Goal: Task Accomplishment & Management: Complete application form

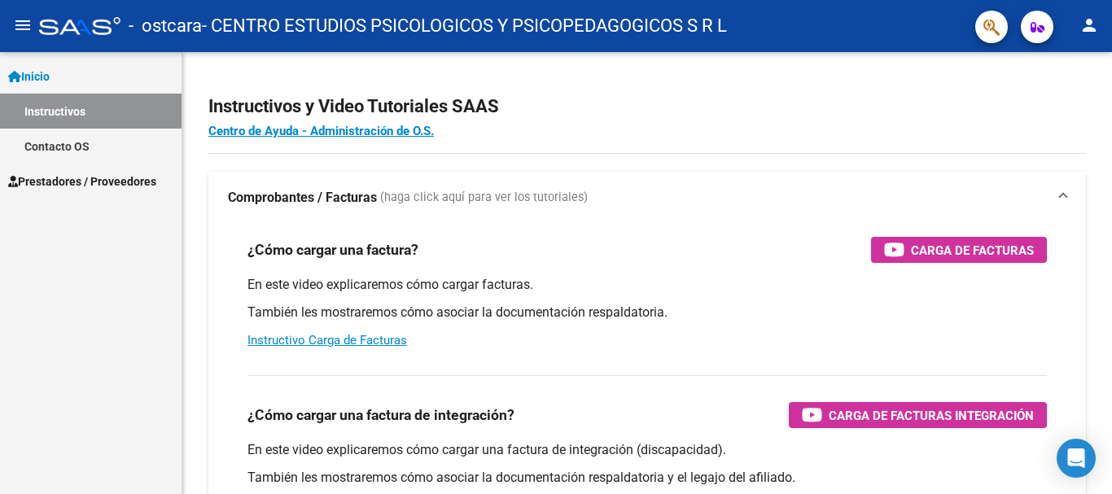
click at [83, 175] on span "Prestadores / Proveedores" at bounding box center [82, 182] width 148 height 18
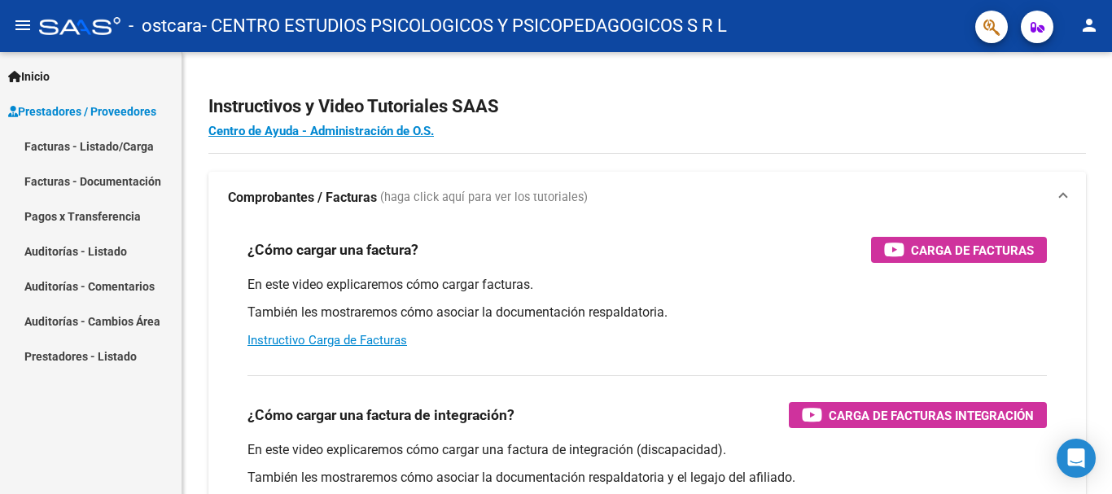
click at [90, 139] on link "Facturas - Listado/Carga" at bounding box center [90, 146] width 181 height 35
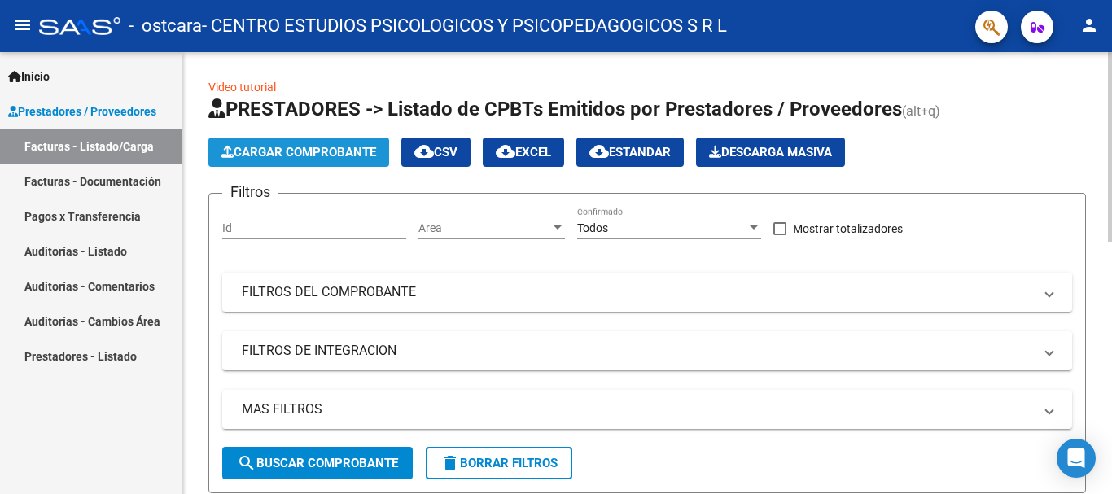
click at [309, 152] on span "Cargar Comprobante" at bounding box center [298, 152] width 155 height 15
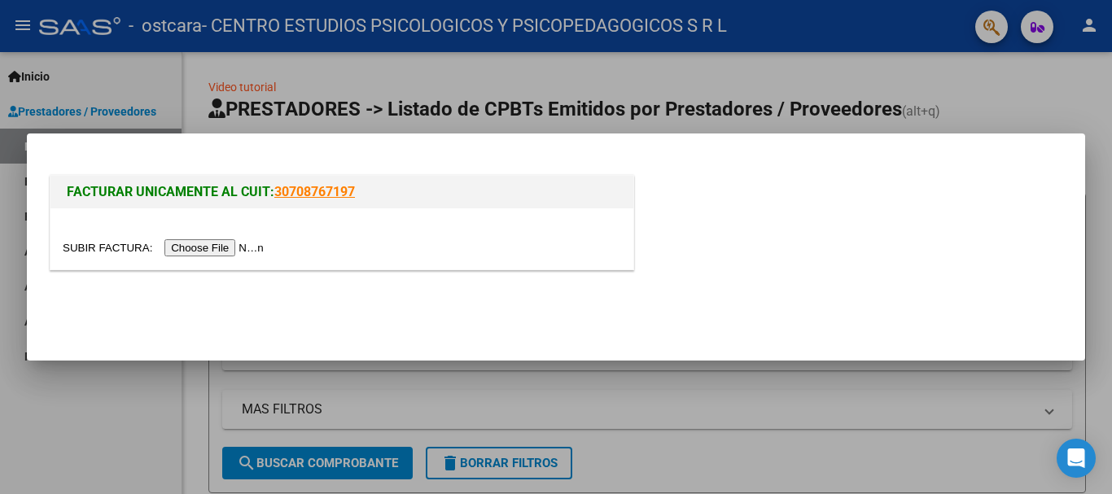
click at [228, 244] on input "file" at bounding box center [166, 247] width 206 height 17
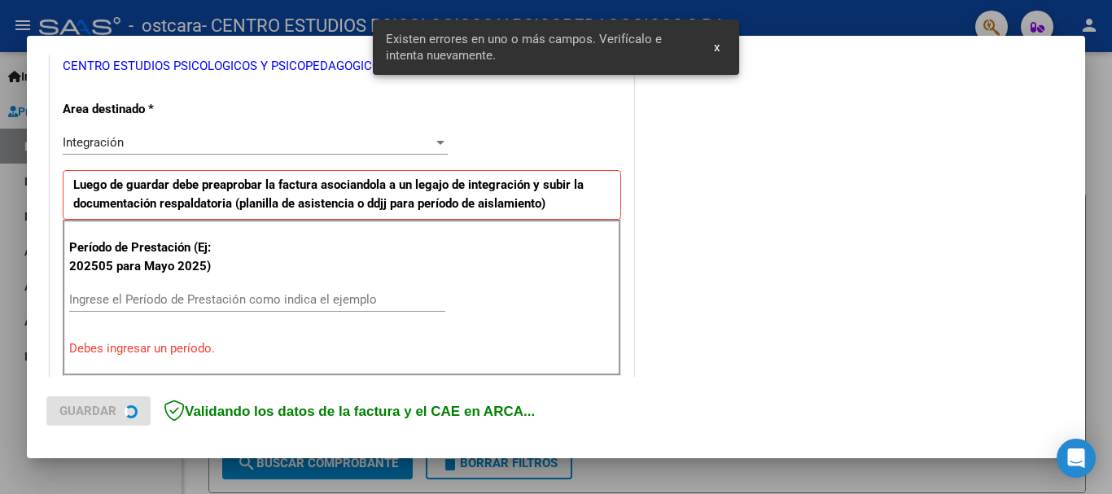
scroll to position [376, 0]
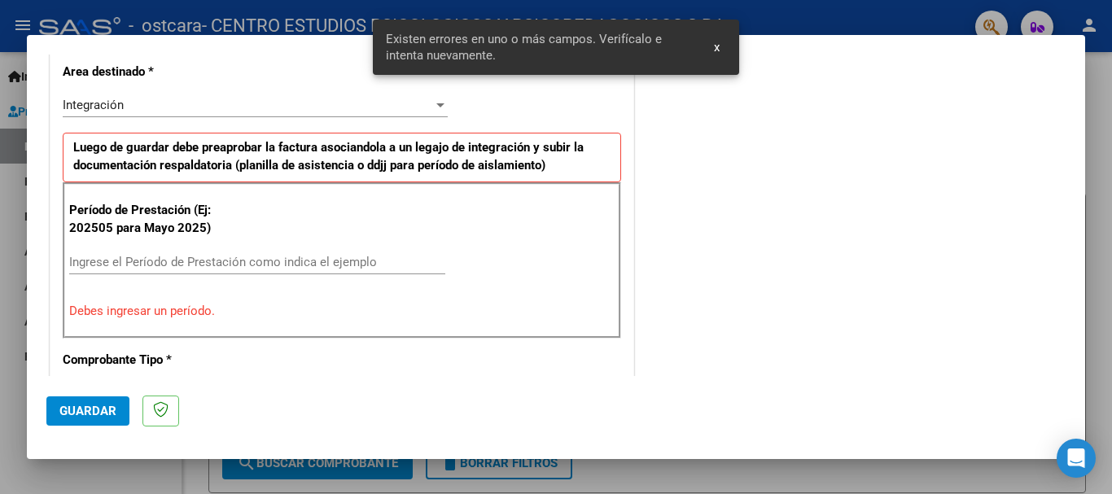
click at [258, 259] on input "Ingrese el Período de Prestación como indica el ejemplo" at bounding box center [257, 262] width 376 height 15
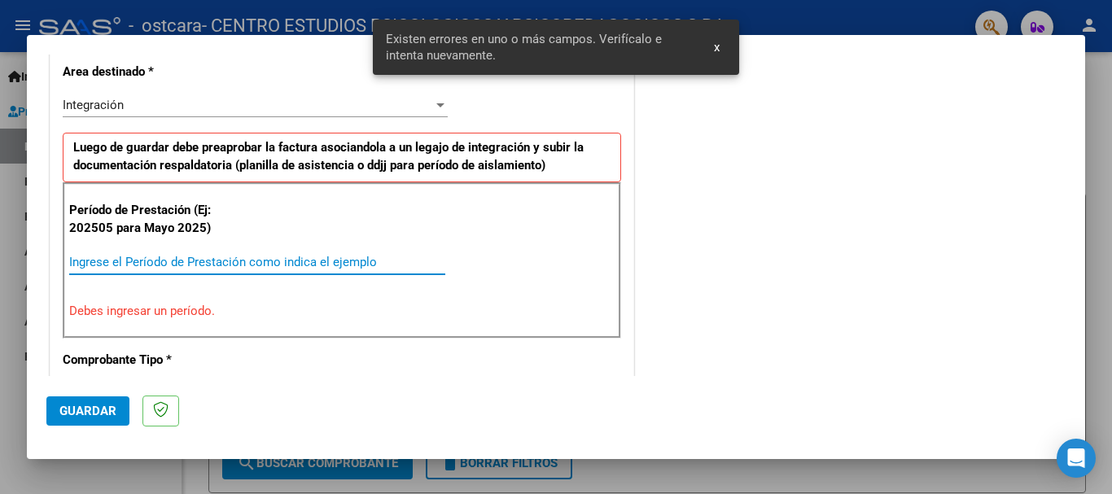
click at [284, 107] on div "Integración" at bounding box center [248, 105] width 370 height 15
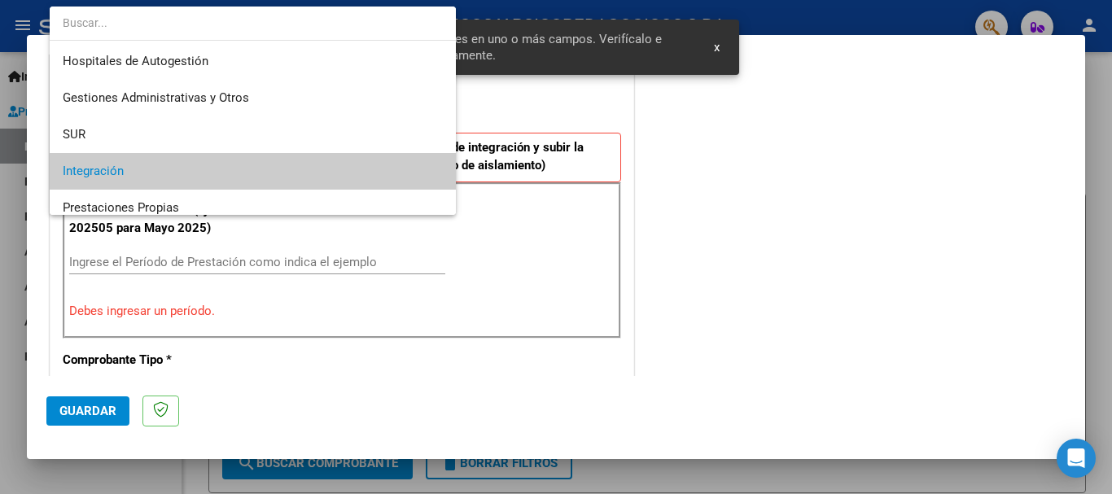
scroll to position [67, 0]
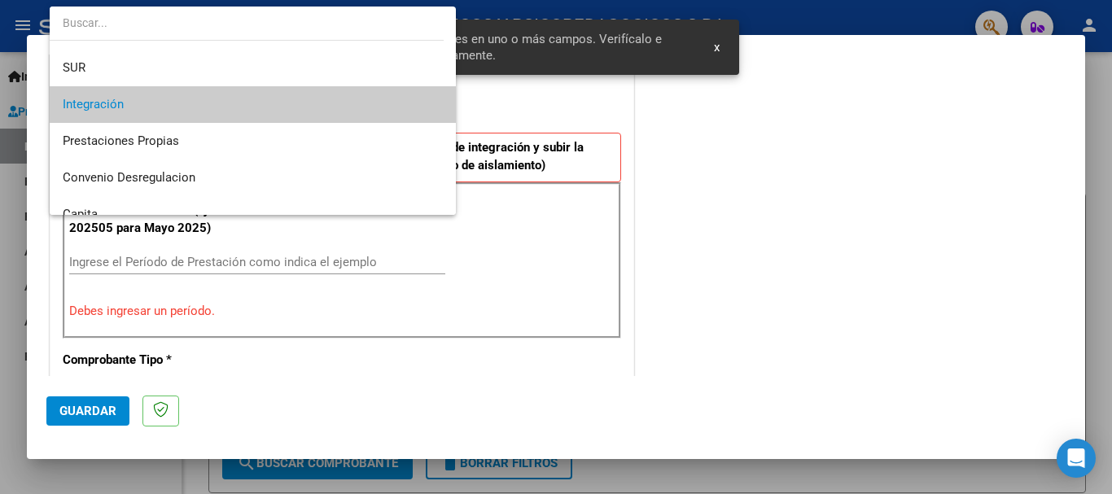
click at [514, 97] on div at bounding box center [556, 247] width 1112 height 494
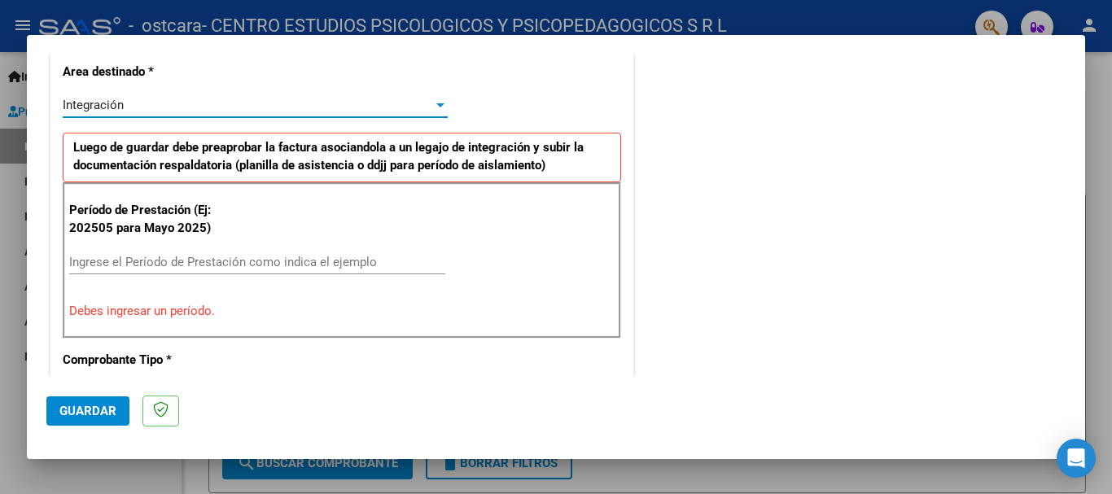
click at [341, 98] on div "Integración" at bounding box center [248, 105] width 370 height 15
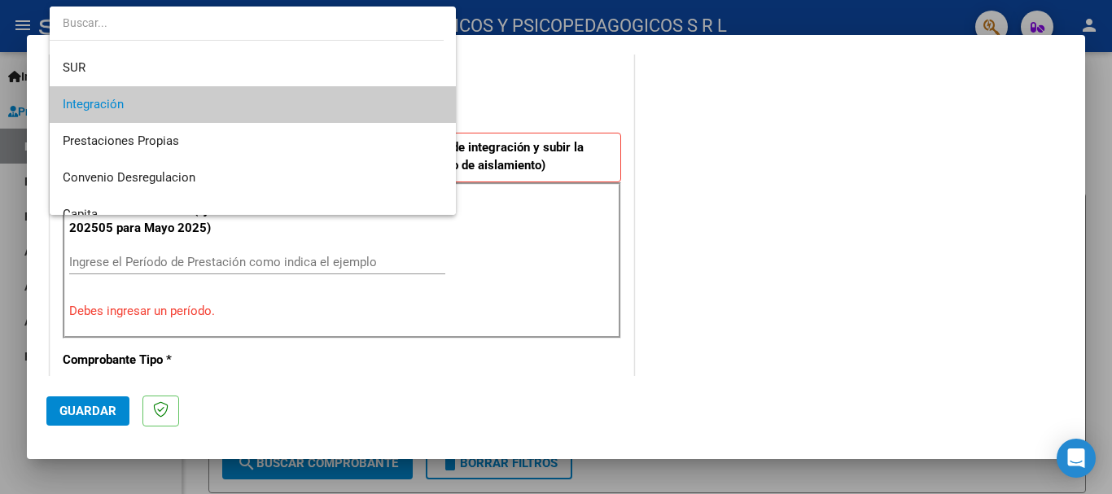
click at [544, 101] on div at bounding box center [556, 247] width 1112 height 494
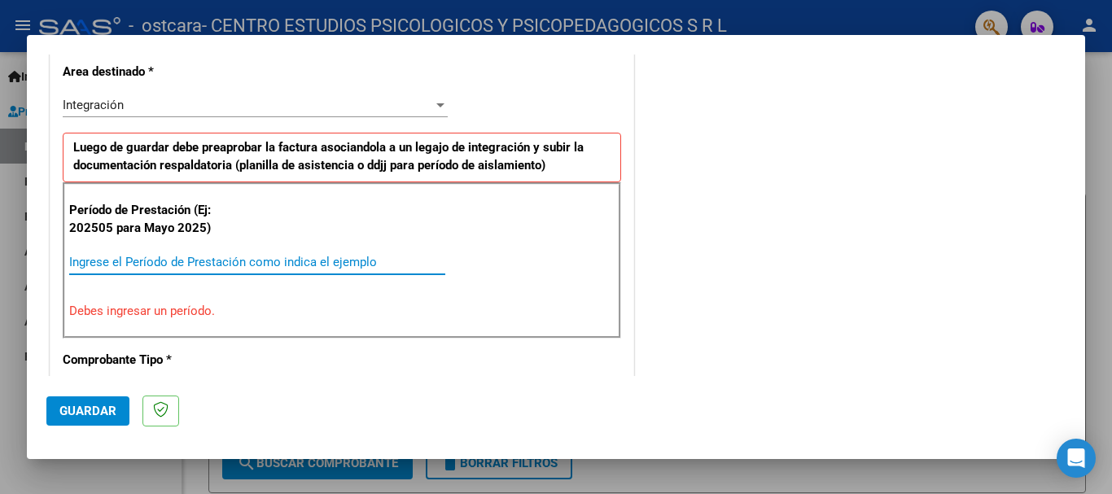
click at [263, 257] on input "Ingrese el Período de Prestación como indica el ejemplo" at bounding box center [257, 262] width 376 height 15
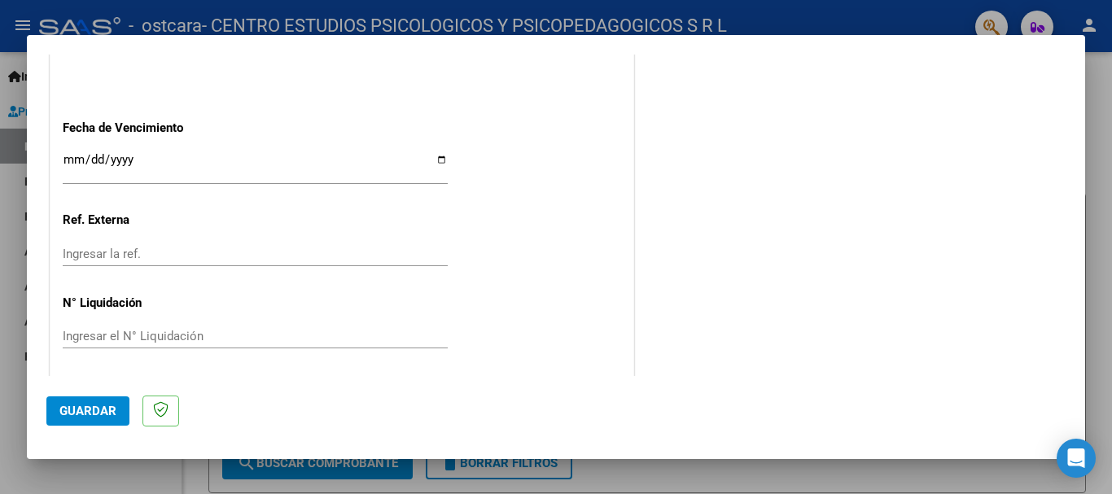
scroll to position [1108, 0]
type input "202508"
click at [226, 168] on input "Ingresar la fecha" at bounding box center [255, 164] width 385 height 26
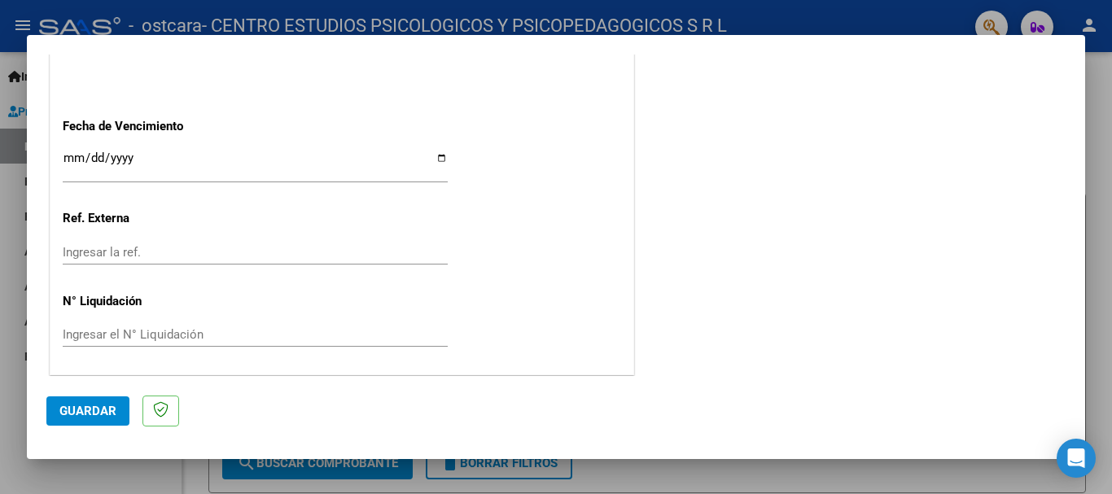
click at [441, 159] on input "Ingresar la fecha" at bounding box center [255, 164] width 385 height 26
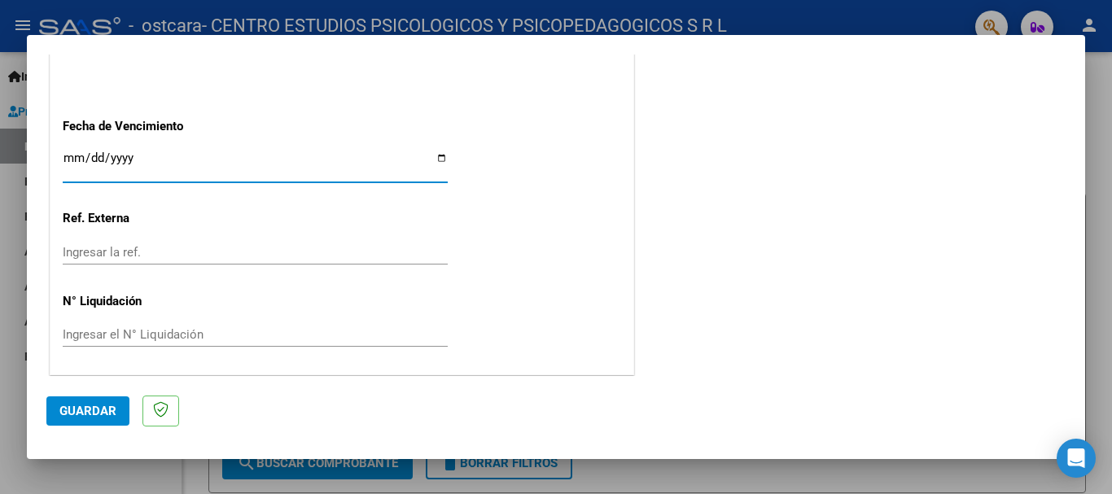
type input "[DATE]"
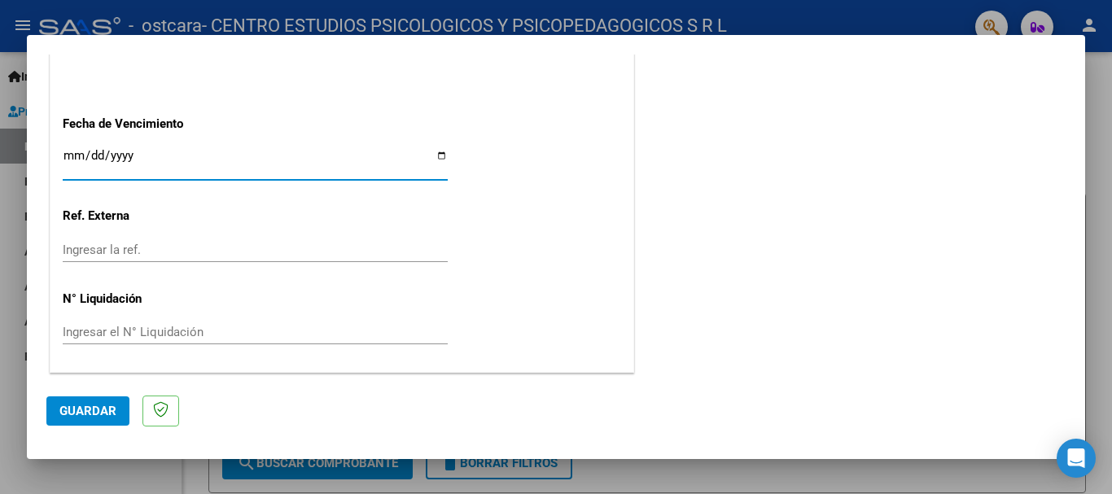
click at [65, 401] on button "Guardar" at bounding box center [87, 410] width 83 height 29
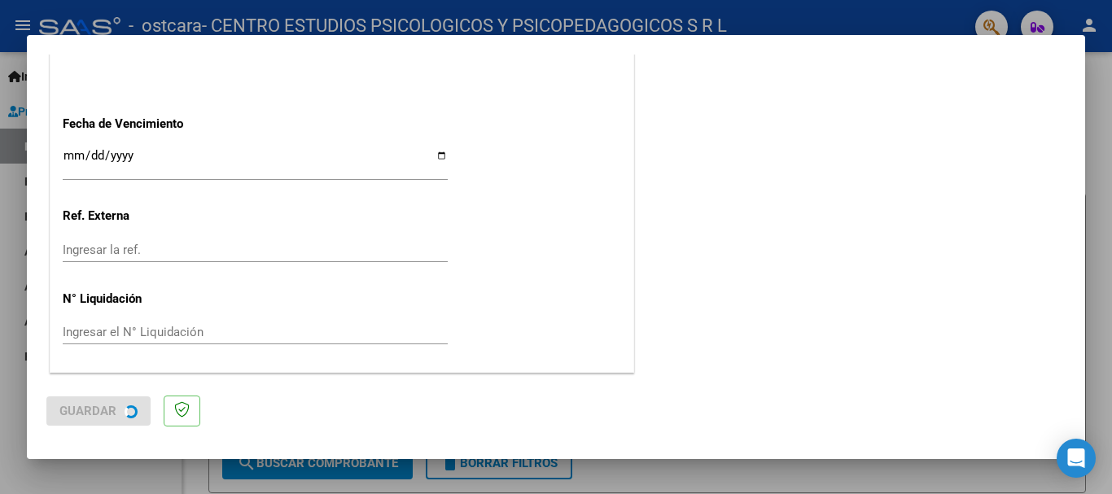
scroll to position [0, 0]
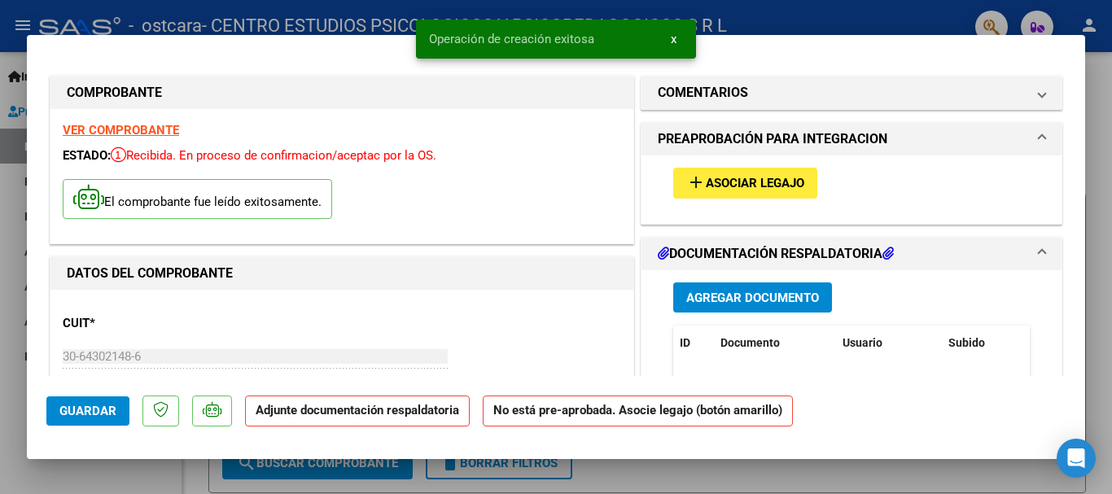
click at [711, 197] on button "add Asociar Legajo" at bounding box center [745, 183] width 144 height 30
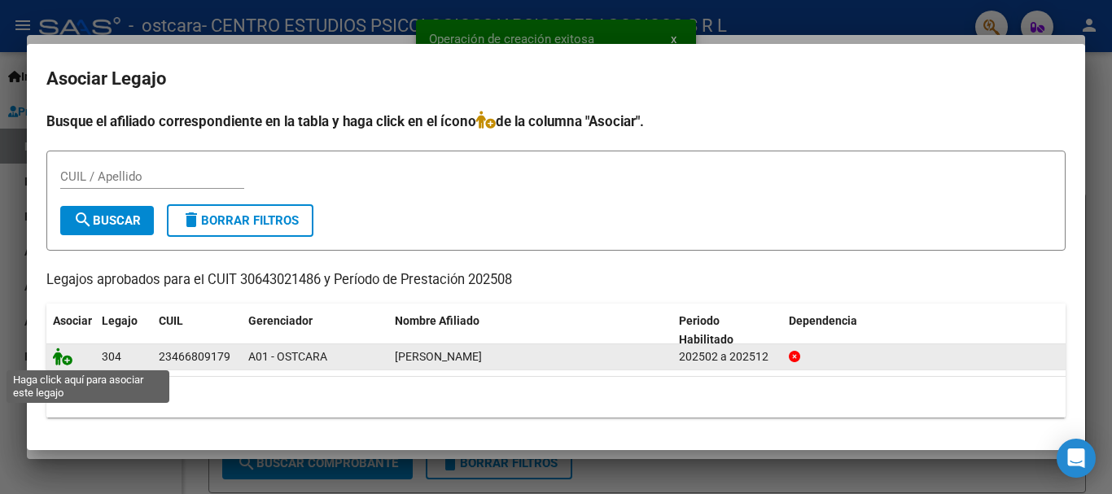
click at [59, 356] on icon at bounding box center [63, 357] width 20 height 18
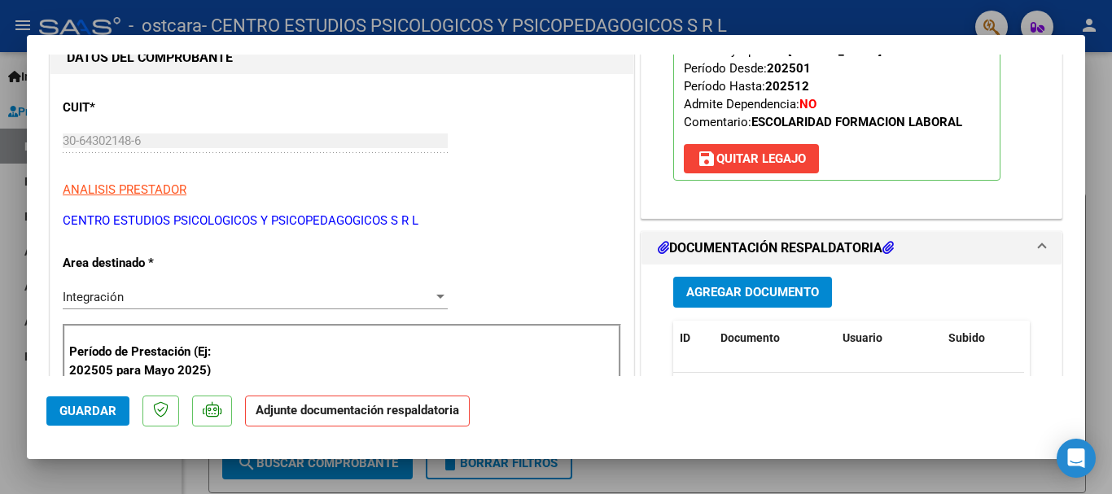
scroll to position [244, 0]
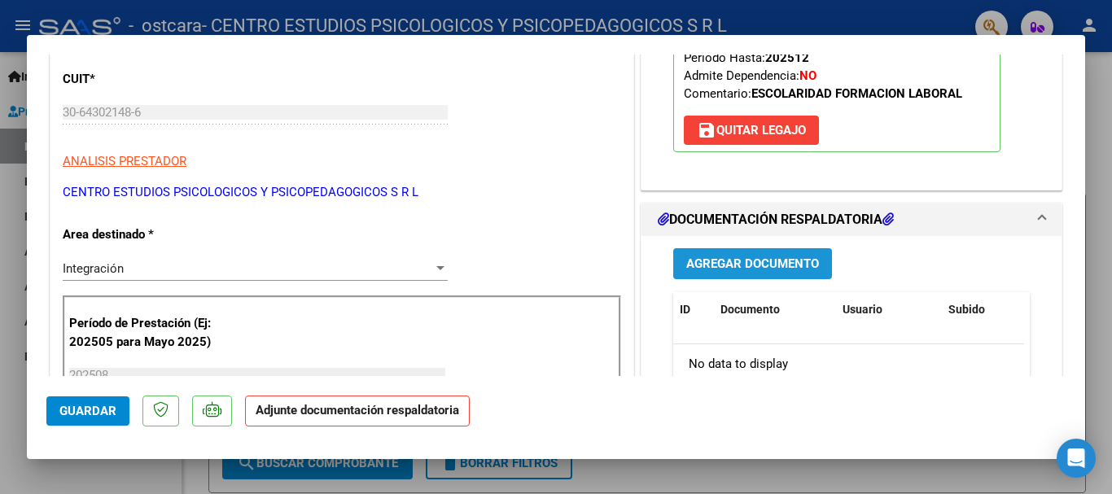
click at [686, 265] on span "Agregar Documento" at bounding box center [752, 264] width 133 height 15
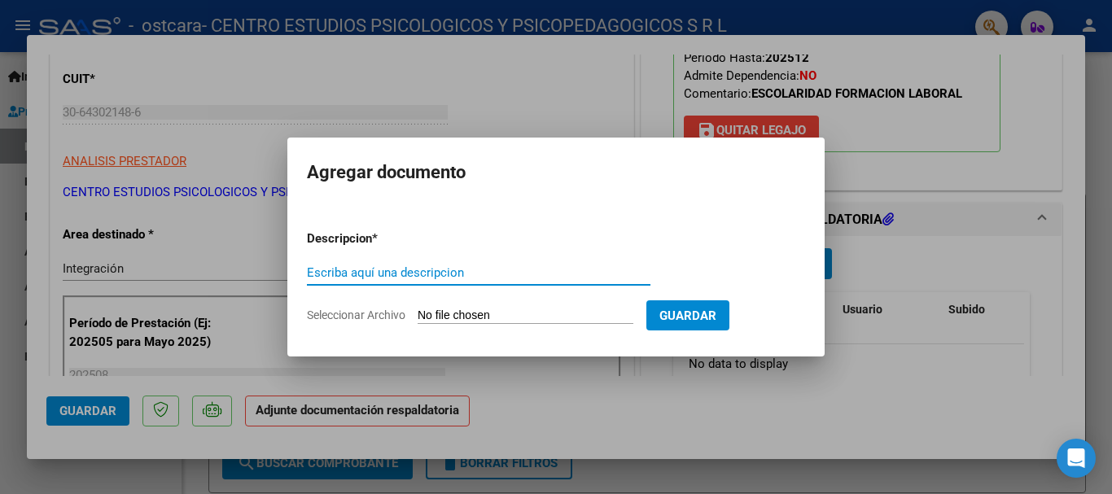
click at [442, 268] on input "Escriba aquí una descripcion" at bounding box center [478, 272] width 343 height 15
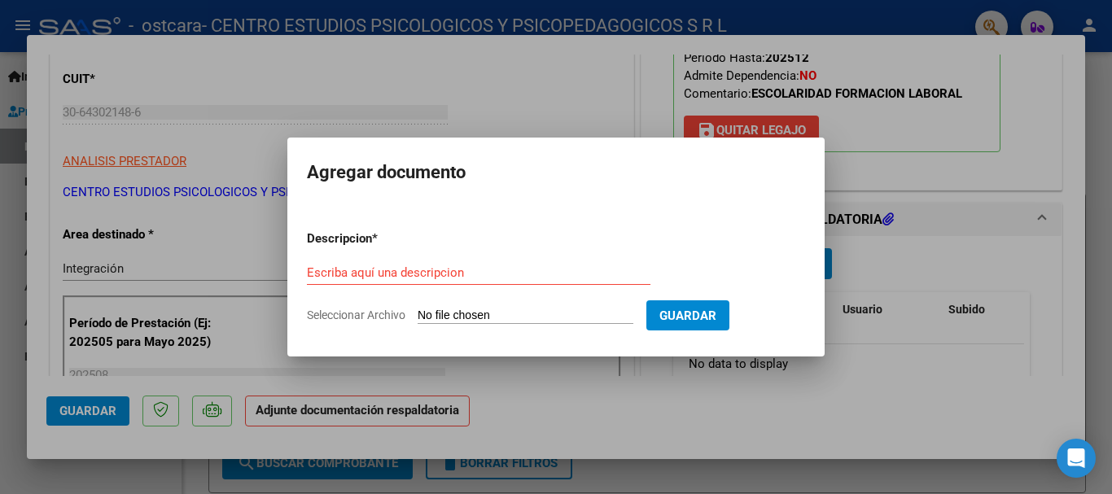
click at [482, 308] on input "Seleccionar Archivo" at bounding box center [526, 315] width 216 height 15
type input "C:\fakepath\flores - [DATE].pdf"
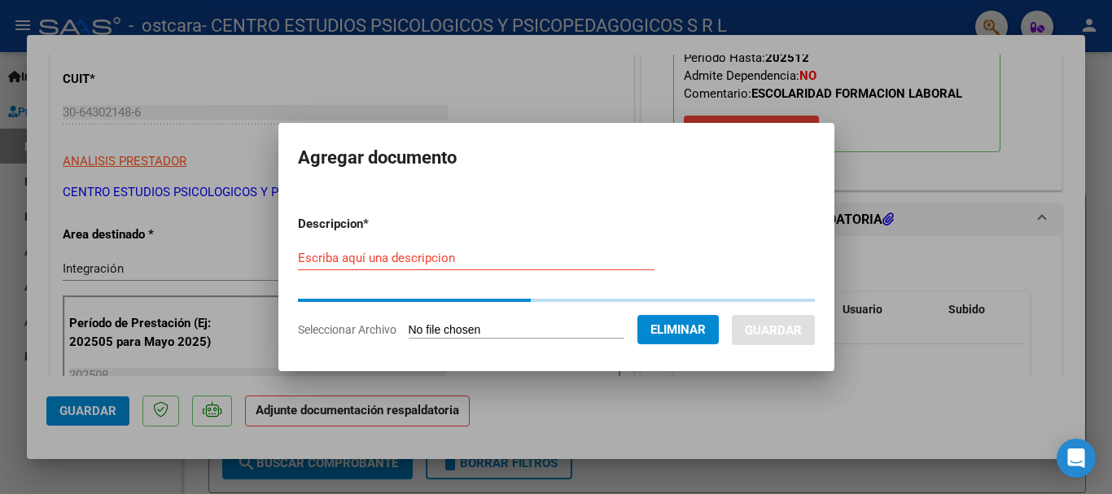
click at [418, 256] on input "Escriba aquí una descripcion" at bounding box center [476, 258] width 356 height 15
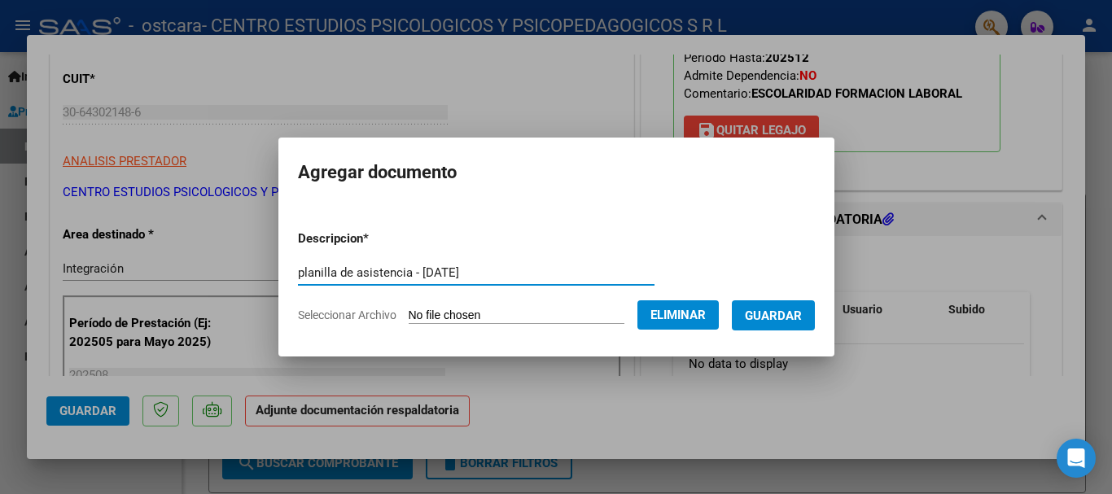
type input "planilla de asistencia - [DATE]"
click at [771, 315] on span "Guardar" at bounding box center [773, 315] width 57 height 15
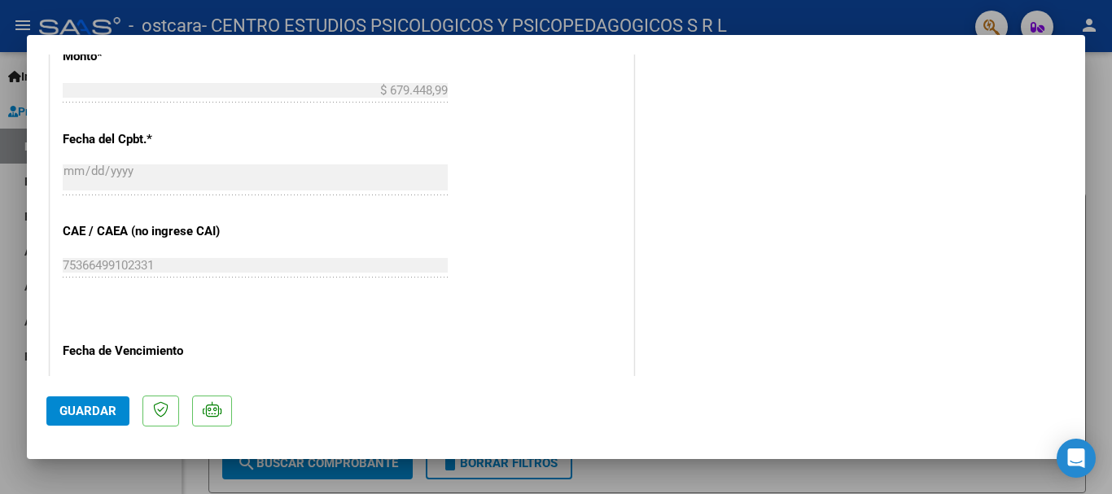
scroll to position [1135, 0]
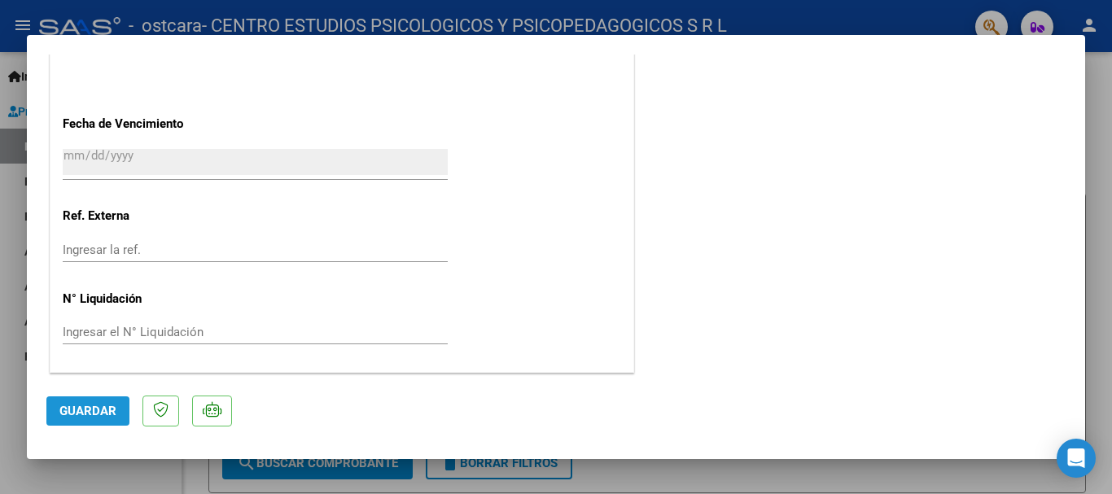
click at [92, 404] on span "Guardar" at bounding box center [87, 411] width 57 height 15
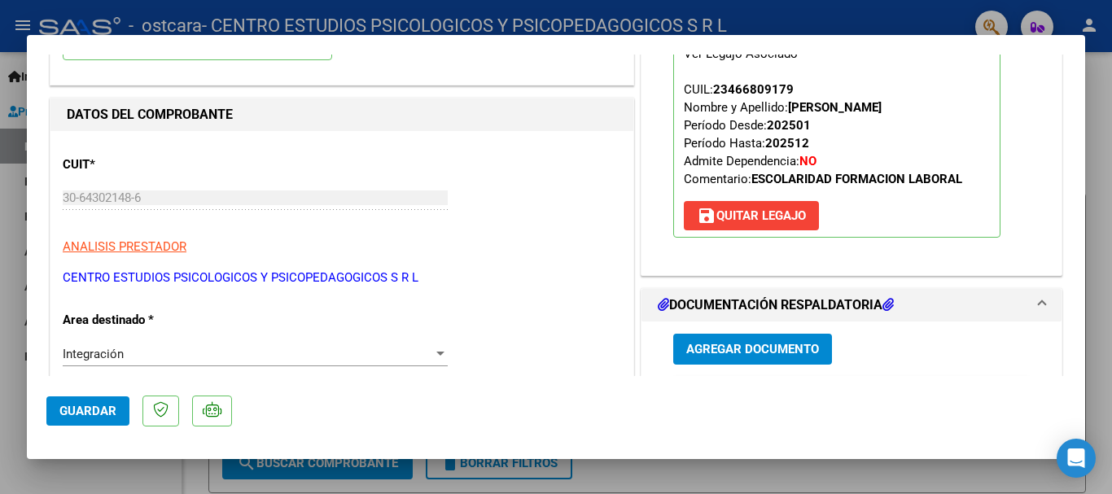
scroll to position [0, 0]
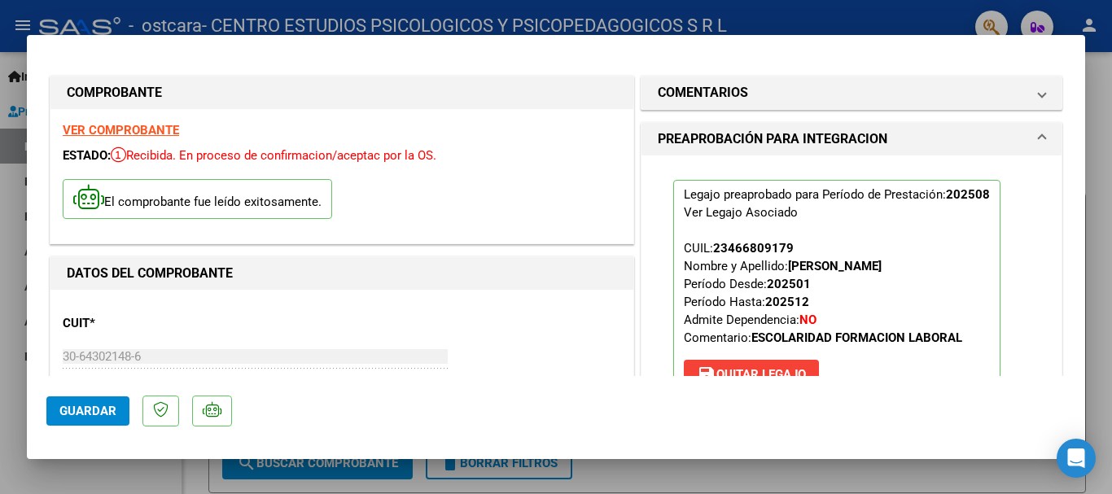
click at [94, 422] on button "Guardar" at bounding box center [87, 410] width 83 height 29
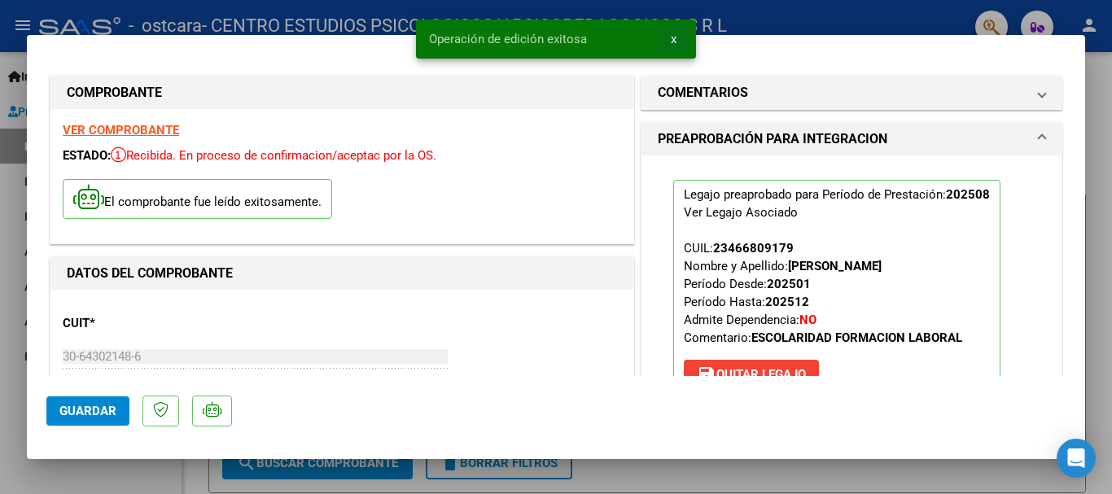
click at [668, 42] on button "x" at bounding box center [674, 38] width 32 height 29
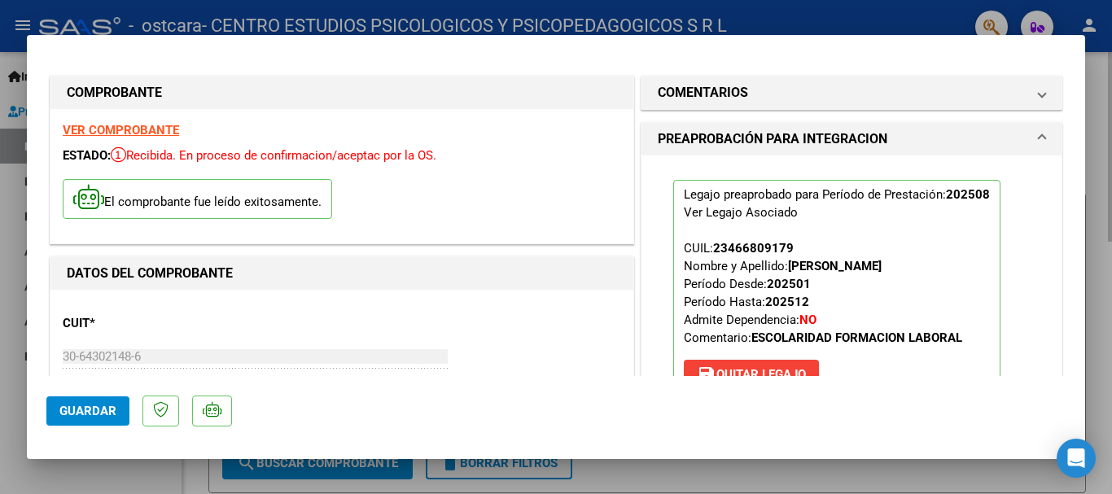
click at [1104, 202] on div at bounding box center [556, 247] width 1112 height 494
type input "$ 0,00"
